Goal: Task Accomplishment & Management: Manage account settings

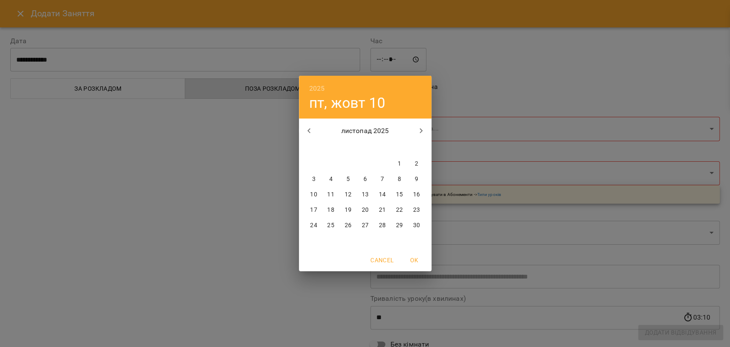
click at [452, 122] on div "2025 пт, жовт 10 листопад 2025 пн вт ср чт пт сб нд 27 28 29 30 31 1 2 3 4 5 6 …" at bounding box center [365, 173] width 730 height 347
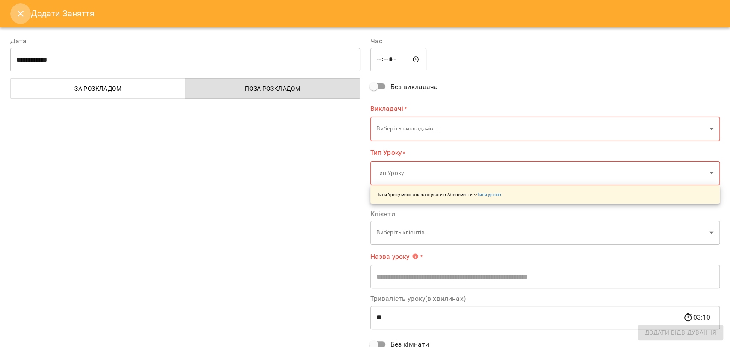
click at [24, 20] on button "Close" at bounding box center [20, 13] width 21 height 21
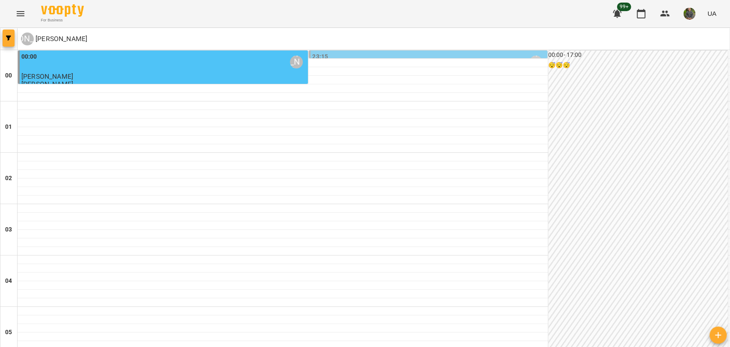
click at [12, 36] on span "button" at bounding box center [9, 38] width 12 height 5
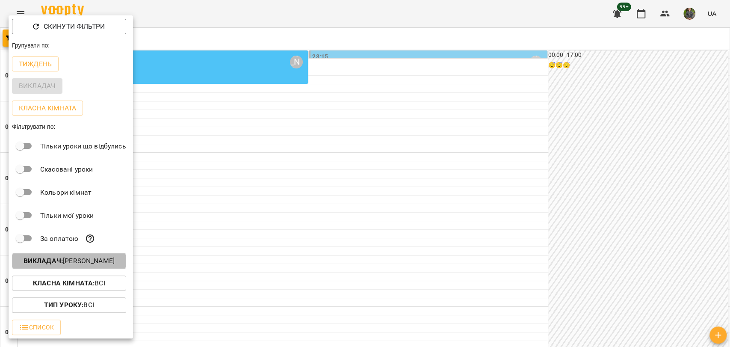
click at [107, 262] on p "Викладач : Литвин Галина" at bounding box center [69, 261] width 91 height 10
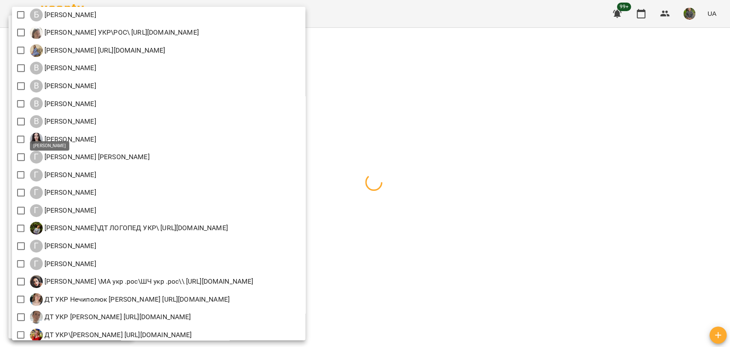
scroll to position [237, 0]
click at [556, 215] on div at bounding box center [365, 173] width 730 height 347
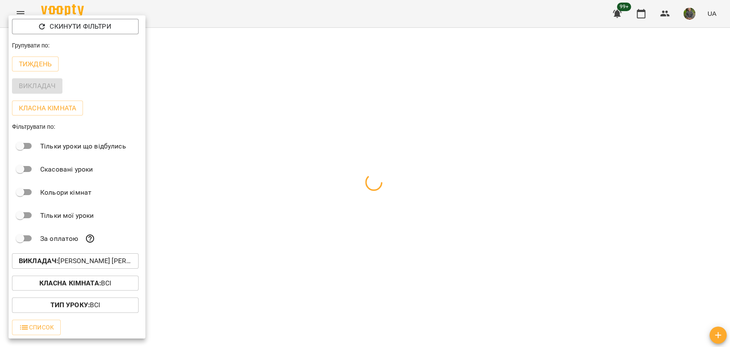
click at [374, 227] on div at bounding box center [365, 173] width 730 height 347
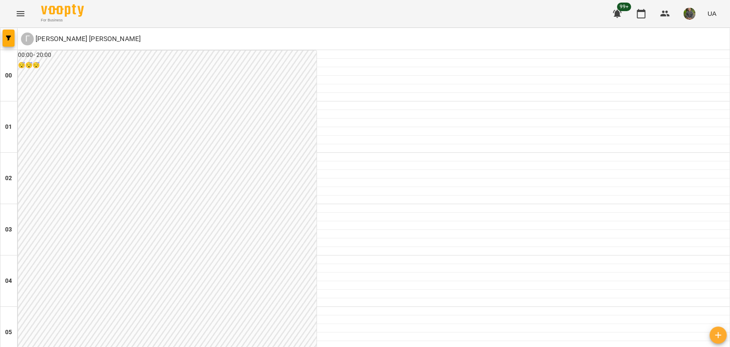
scroll to position [992, 0]
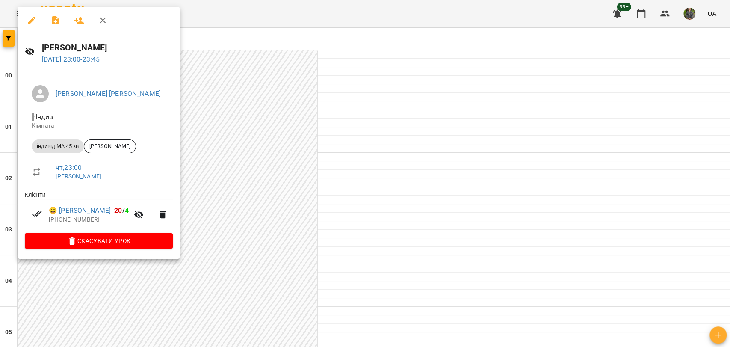
click at [16, 11] on div at bounding box center [365, 173] width 730 height 347
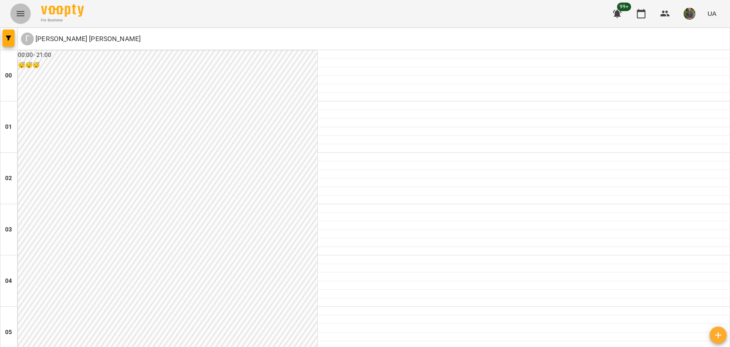
click at [13, 13] on button "Menu" at bounding box center [20, 13] width 21 height 21
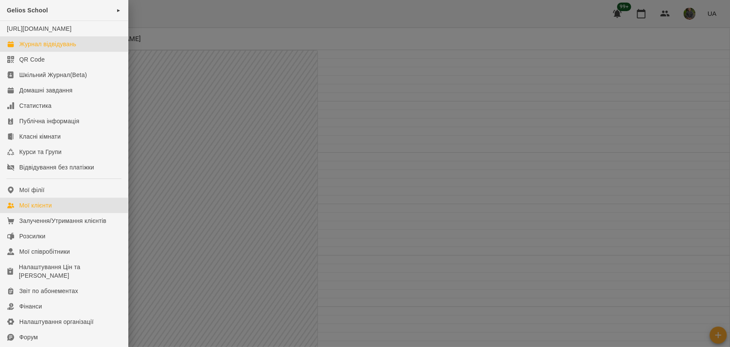
click at [26, 210] on div "Мої клієнти" at bounding box center [35, 205] width 33 height 9
